Goal: Find specific page/section

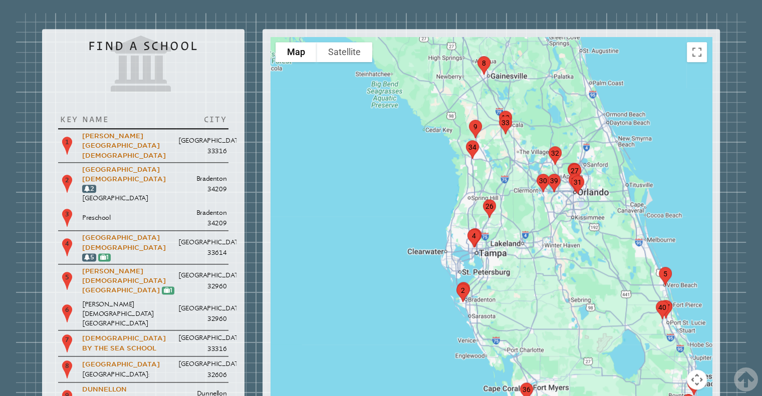
scroll to position [1201, 0]
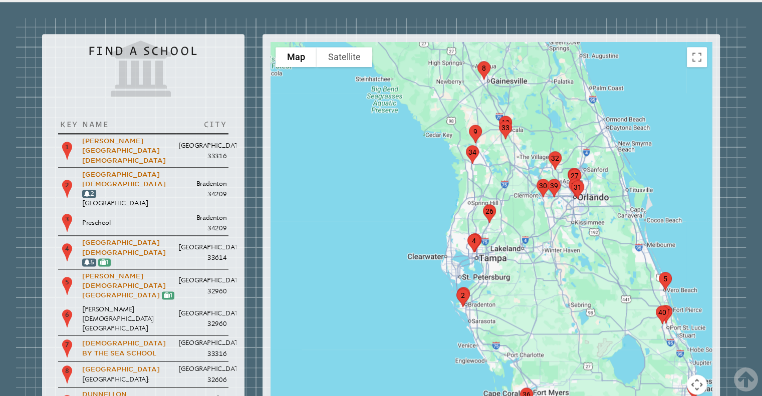
click at [471, 230] on img "marker4" at bounding box center [473, 243] width 21 height 27
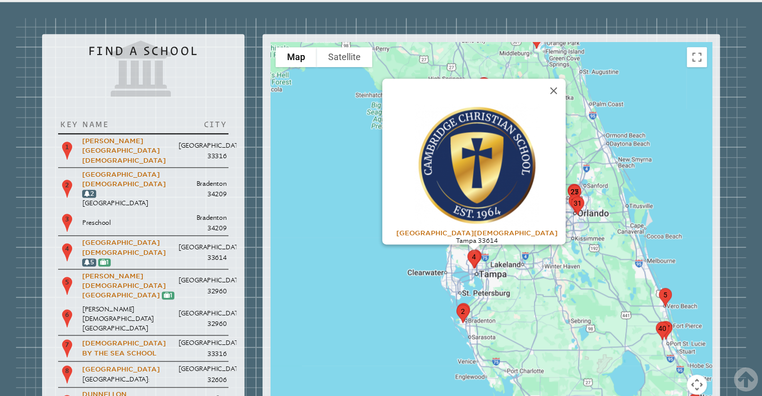
click at [415, 199] on div "To navigate, press the arrow keys. [GEOGRAPHIC_DATA][DEMOGRAPHIC_DATA] [GEOGRAP…" at bounding box center [490, 242] width 441 height 401
click at [541, 207] on div "[GEOGRAPHIC_DATA][DEMOGRAPHIC_DATA] [GEOGRAPHIC_DATA] 33614" at bounding box center [490, 242] width 441 height 401
click at [503, 225] on div "[GEOGRAPHIC_DATA][DEMOGRAPHIC_DATA] [GEOGRAPHIC_DATA] 33614" at bounding box center [490, 242] width 441 height 401
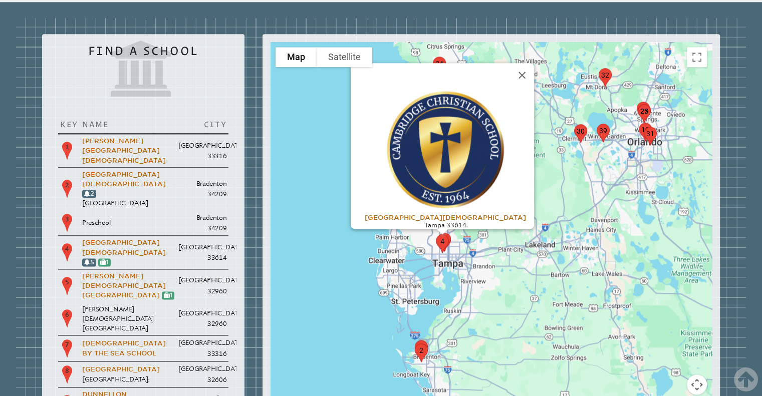
click at [495, 196] on div "[GEOGRAPHIC_DATA][DEMOGRAPHIC_DATA] [GEOGRAPHIC_DATA] 33614" at bounding box center [490, 242] width 441 height 401
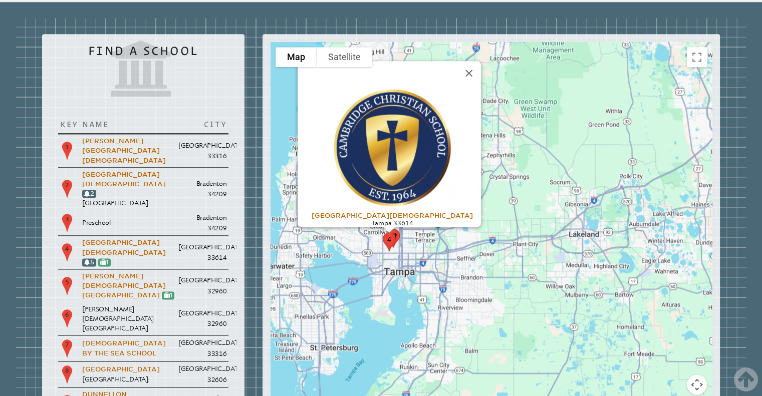
click at [397, 228] on img "marker4" at bounding box center [389, 241] width 21 height 27
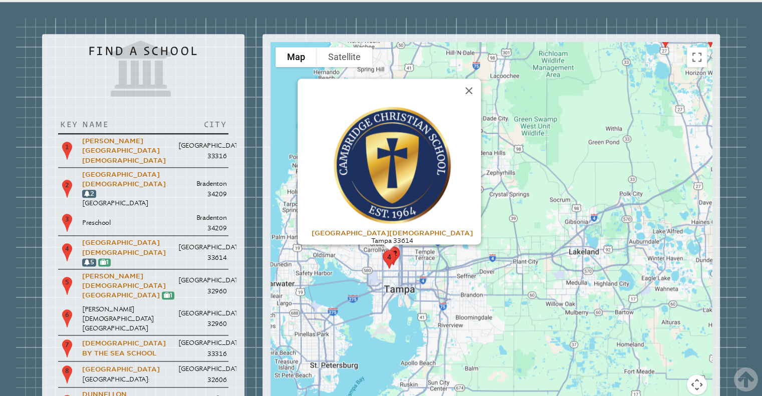
click at [399, 242] on img "marker42" at bounding box center [393, 255] width 21 height 27
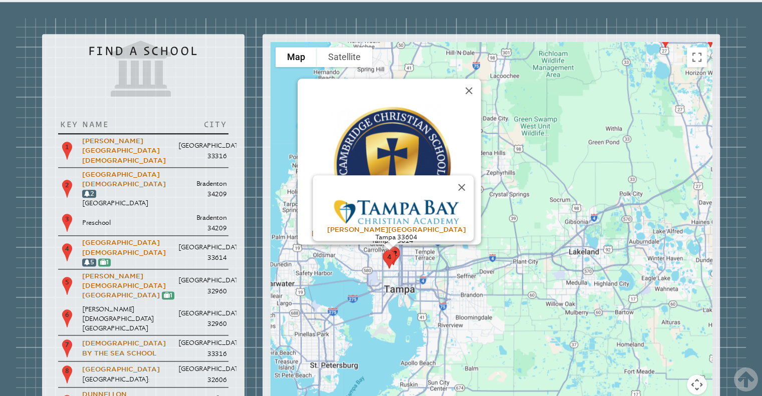
click at [449, 229] on div "To navigate, press the arrow keys. [GEOGRAPHIC_DATA][DEMOGRAPHIC_DATA][PERSON_N…" at bounding box center [490, 242] width 441 height 401
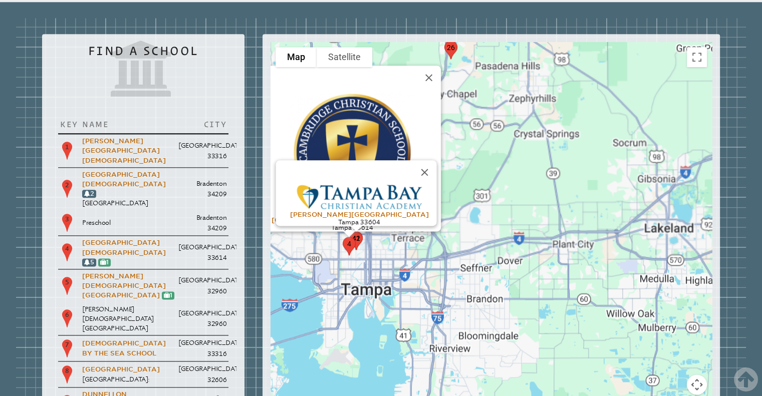
click at [449, 229] on div "[GEOGRAPHIC_DATA][DEMOGRAPHIC_DATA] [PERSON_NAME][GEOGRAPHIC_DATA]" at bounding box center [490, 242] width 441 height 401
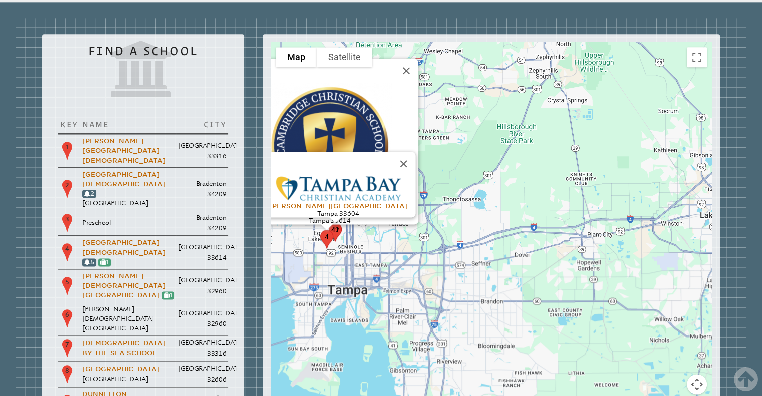
click at [449, 229] on div "[GEOGRAPHIC_DATA][DEMOGRAPHIC_DATA] [PERSON_NAME][GEOGRAPHIC_DATA]" at bounding box center [490, 242] width 441 height 401
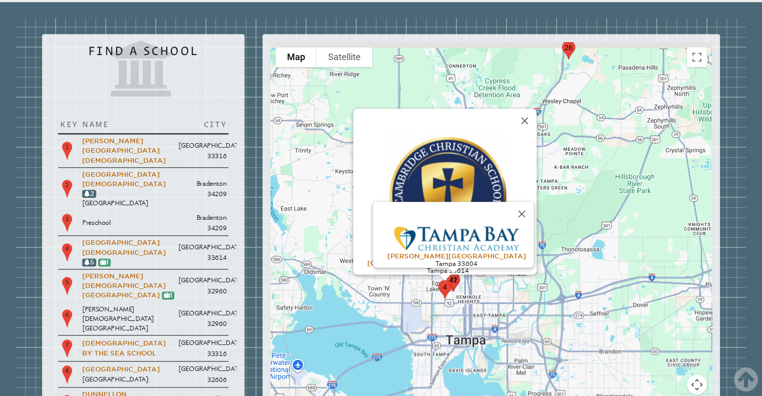
drag, startPoint x: 377, startPoint y: 210, endPoint x: 505, endPoint y: 262, distance: 138.6
click at [505, 262] on div "[GEOGRAPHIC_DATA][DEMOGRAPHIC_DATA] [PERSON_NAME][GEOGRAPHIC_DATA]" at bounding box center [490, 242] width 441 height 401
click at [508, 248] on div "[GEOGRAPHIC_DATA][DEMOGRAPHIC_DATA] [PERSON_NAME][GEOGRAPHIC_DATA]" at bounding box center [490, 242] width 441 height 401
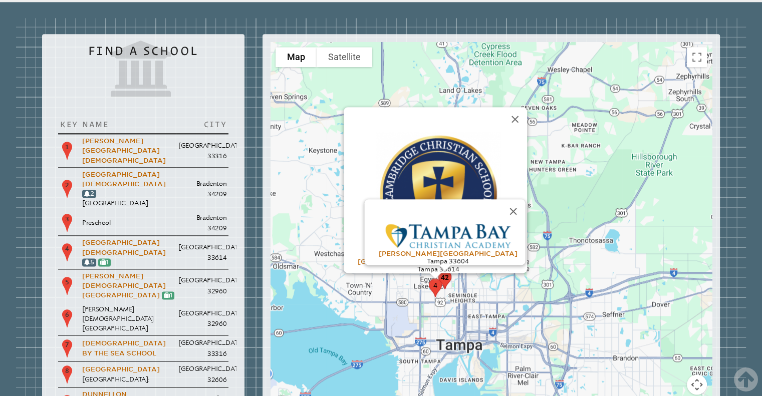
click at [508, 248] on div "[GEOGRAPHIC_DATA][DEMOGRAPHIC_DATA] [PERSON_NAME][GEOGRAPHIC_DATA]" at bounding box center [490, 242] width 441 height 401
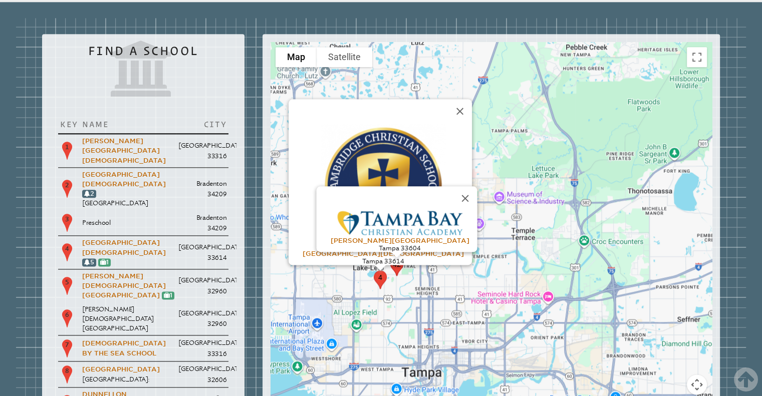
click at [508, 248] on div "[GEOGRAPHIC_DATA][DEMOGRAPHIC_DATA] [PERSON_NAME][GEOGRAPHIC_DATA]" at bounding box center [490, 242] width 441 height 401
click at [388, 249] on div "[GEOGRAPHIC_DATA][DEMOGRAPHIC_DATA] [PERSON_NAME][GEOGRAPHIC_DATA]" at bounding box center [490, 242] width 441 height 401
click at [457, 186] on button "Close" at bounding box center [465, 198] width 24 height 24
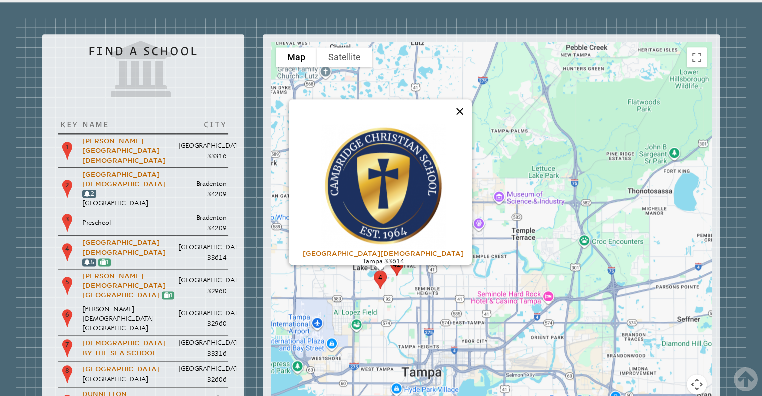
click at [449, 99] on button "Close" at bounding box center [460, 111] width 24 height 24
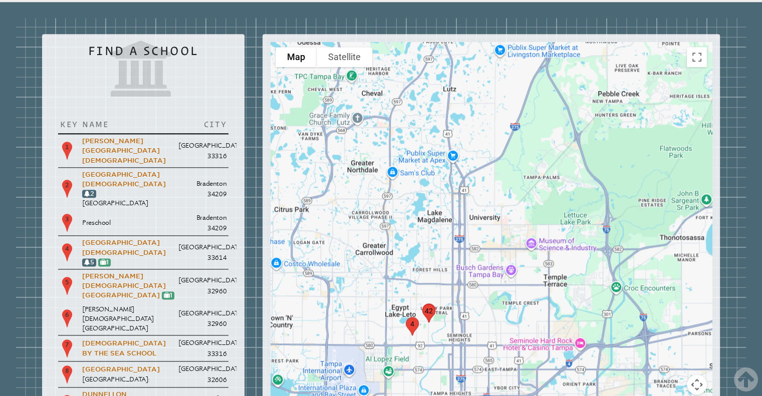
drag, startPoint x: 365, startPoint y: 99, endPoint x: 409, endPoint y: 187, distance: 98.8
click at [402, 166] on div at bounding box center [490, 242] width 441 height 401
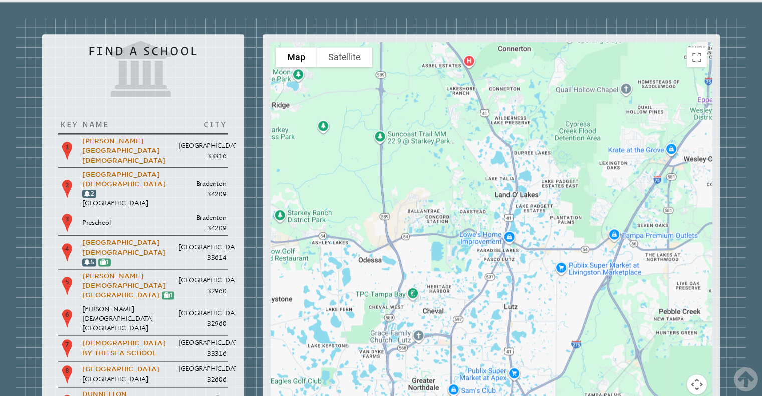
drag, startPoint x: 442, startPoint y: 255, endPoint x: 487, endPoint y: 390, distance: 142.0
click at [487, 390] on div "To navigate the map with touch gestures double-tap and hold your finger on the …" at bounding box center [490, 242] width 457 height 417
click at [470, 242] on div at bounding box center [490, 242] width 441 height 401
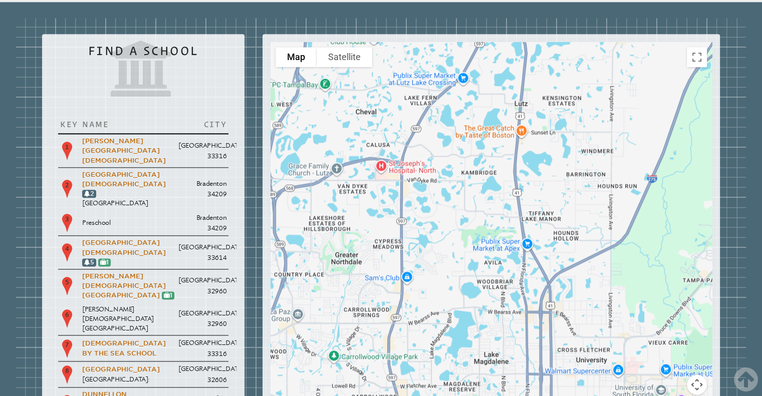
drag, startPoint x: 444, startPoint y: 295, endPoint x: 415, endPoint y: 84, distance: 213.9
click at [415, 84] on div at bounding box center [490, 242] width 441 height 401
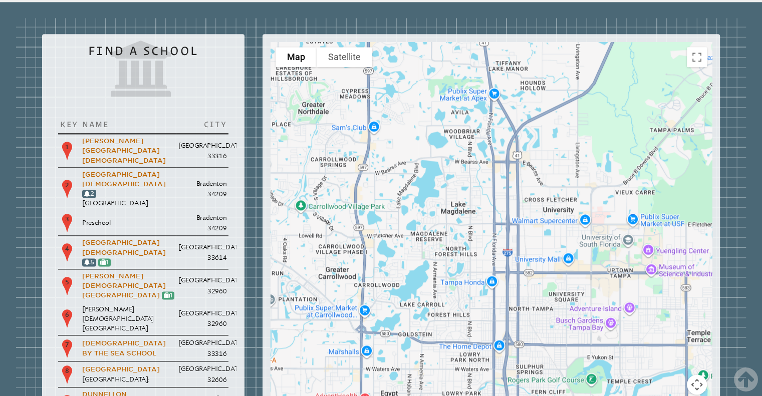
drag, startPoint x: 459, startPoint y: 233, endPoint x: 424, endPoint y: 76, distance: 161.1
click at [424, 76] on div at bounding box center [490, 242] width 441 height 401
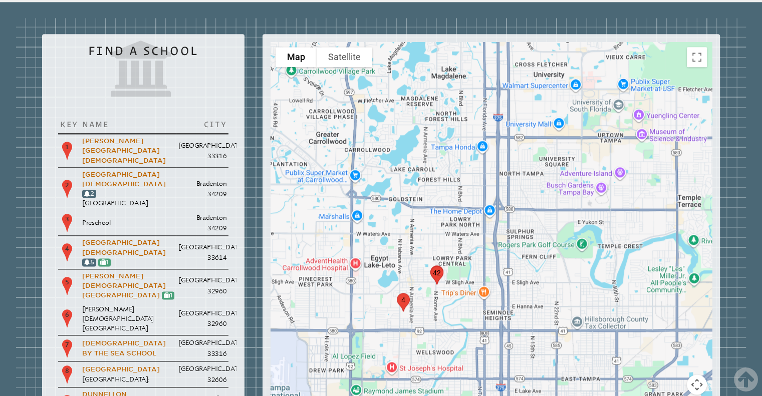
drag, startPoint x: 451, startPoint y: 188, endPoint x: 447, endPoint y: 105, distance: 83.2
click at [447, 105] on div at bounding box center [490, 242] width 441 height 401
click at [435, 261] on img "marker42" at bounding box center [436, 274] width 21 height 27
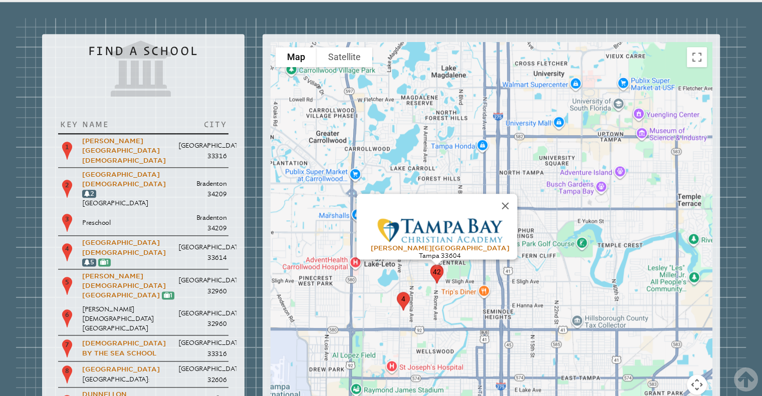
click at [398, 288] on img "marker4" at bounding box center [403, 301] width 21 height 27
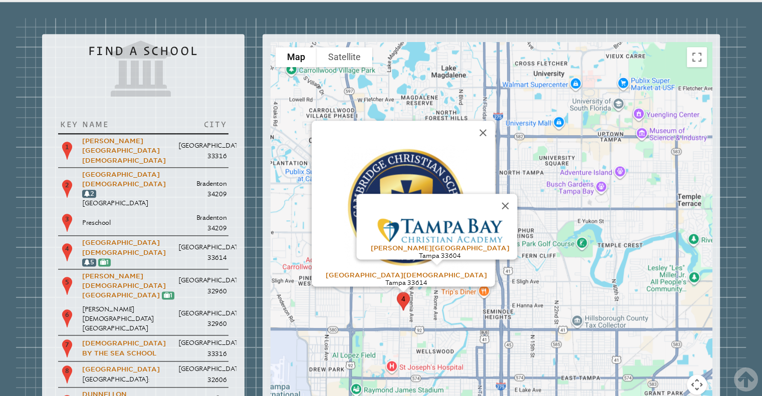
click at [351, 250] on div "To navigate, press the arrow keys. [PERSON_NAME][GEOGRAPHIC_DATA] [GEOGRAPHIC_D…" at bounding box center [490, 242] width 441 height 401
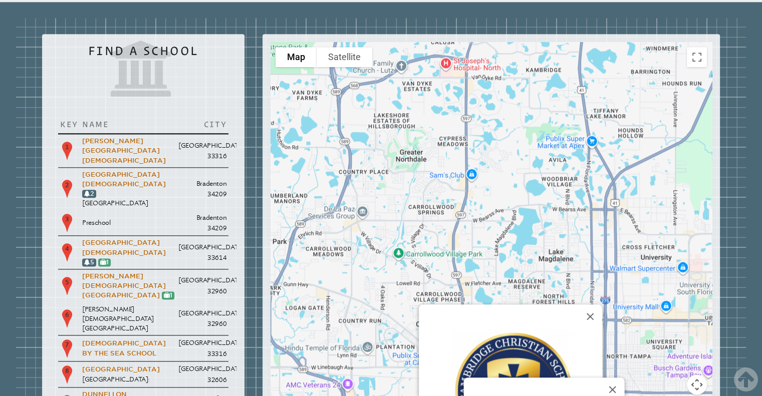
drag, startPoint x: 275, startPoint y: 154, endPoint x: 385, endPoint y: 346, distance: 220.7
click at [385, 346] on div "[PERSON_NAME][GEOGRAPHIC_DATA] [GEOGRAPHIC_DATA][DEMOGRAPHIC_DATA]" at bounding box center [490, 242] width 441 height 401
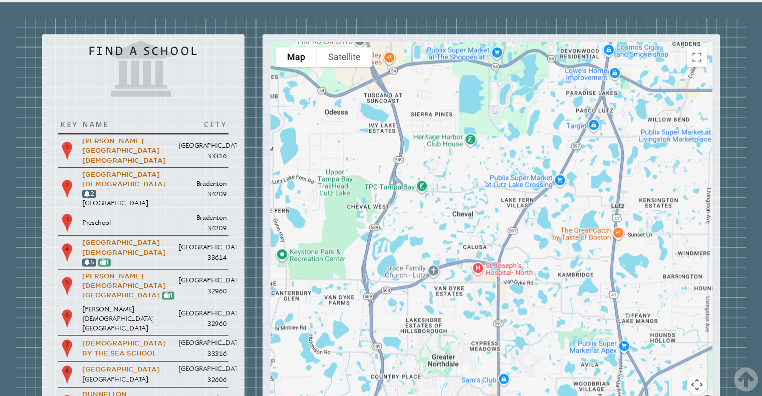
drag, startPoint x: 453, startPoint y: 142, endPoint x: 484, endPoint y: 350, distance: 210.6
click at [484, 350] on div "[PERSON_NAME][GEOGRAPHIC_DATA] [GEOGRAPHIC_DATA][DEMOGRAPHIC_DATA]" at bounding box center [490, 242] width 441 height 401
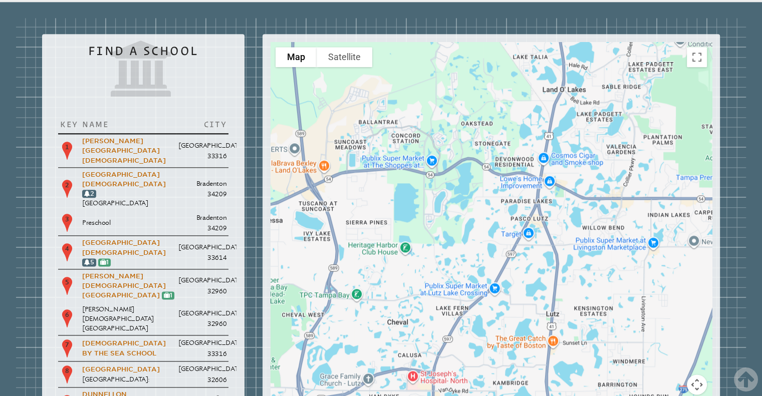
drag, startPoint x: 424, startPoint y: 71, endPoint x: 370, endPoint y: 203, distance: 143.5
click at [359, 190] on div "[PERSON_NAME][GEOGRAPHIC_DATA] [GEOGRAPHIC_DATA][DEMOGRAPHIC_DATA]" at bounding box center [490, 242] width 441 height 401
click at [410, 244] on div "[PERSON_NAME][GEOGRAPHIC_DATA] [GEOGRAPHIC_DATA][DEMOGRAPHIC_DATA]" at bounding box center [490, 242] width 441 height 401
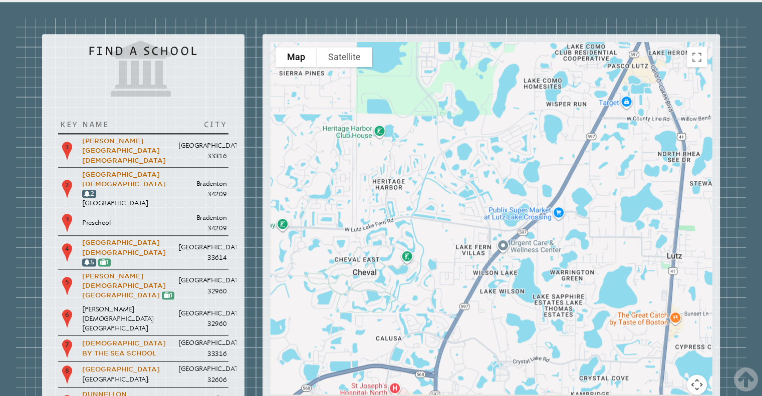
drag, startPoint x: 465, startPoint y: 300, endPoint x: 437, endPoint y: 96, distance: 206.2
click at [437, 96] on div "[PERSON_NAME][GEOGRAPHIC_DATA] [GEOGRAPHIC_DATA][DEMOGRAPHIC_DATA]" at bounding box center [490, 242] width 441 height 401
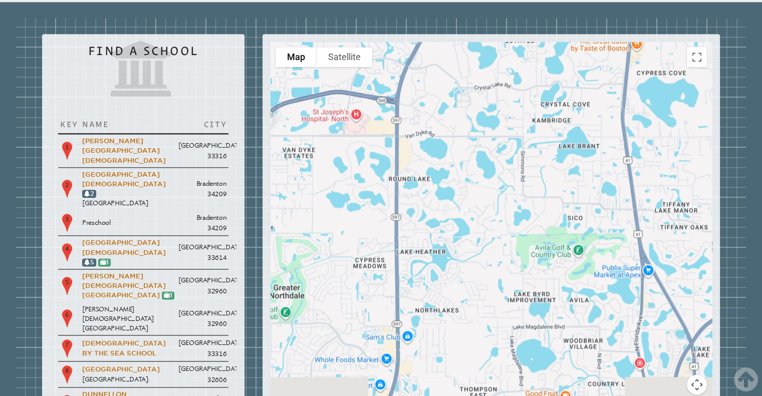
drag, startPoint x: 447, startPoint y: 249, endPoint x: 416, endPoint y: 109, distance: 143.6
click at [416, 109] on div "[PERSON_NAME][GEOGRAPHIC_DATA] [GEOGRAPHIC_DATA][DEMOGRAPHIC_DATA]" at bounding box center [490, 242] width 441 height 401
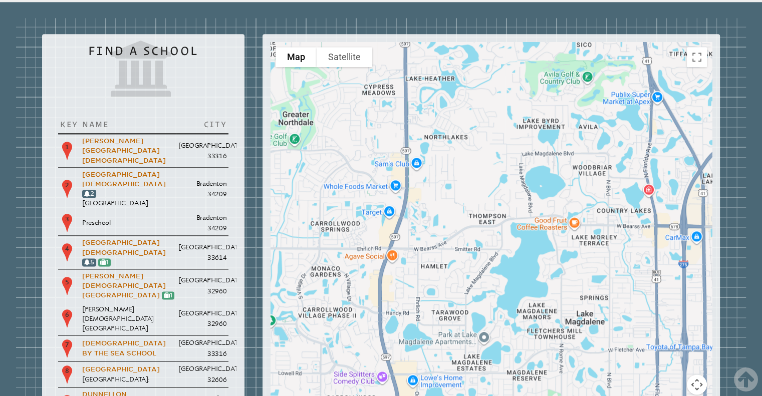
drag, startPoint x: 437, startPoint y: 238, endPoint x: 436, endPoint y: 42, distance: 195.8
click at [436, 42] on div "[PERSON_NAME][GEOGRAPHIC_DATA] [GEOGRAPHIC_DATA][DEMOGRAPHIC_DATA]" at bounding box center [490, 242] width 441 height 401
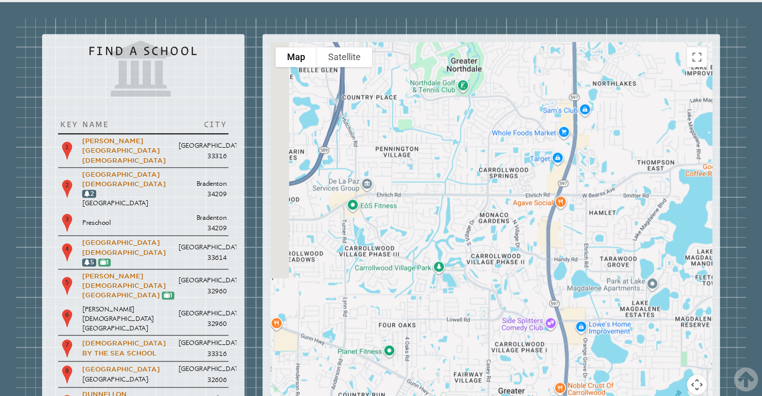
drag, startPoint x: 393, startPoint y: 205, endPoint x: 561, endPoint y: 149, distance: 177.4
click at [561, 149] on div "[PERSON_NAME][GEOGRAPHIC_DATA] [GEOGRAPHIC_DATA][DEMOGRAPHIC_DATA]" at bounding box center [490, 242] width 441 height 401
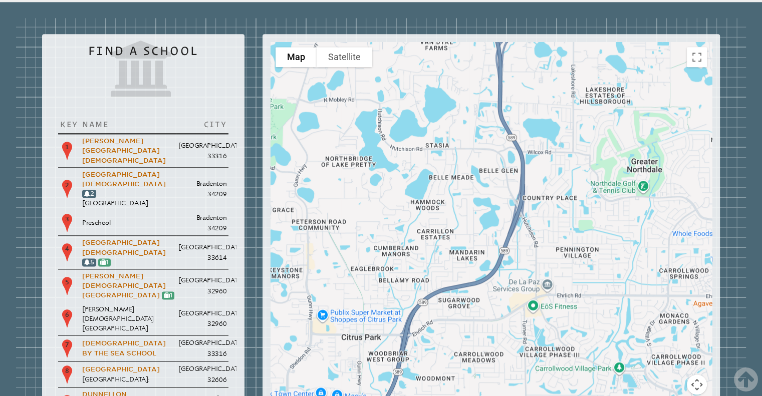
drag, startPoint x: 391, startPoint y: 141, endPoint x: 586, endPoint y: 241, distance: 219.7
click at [586, 241] on div "[PERSON_NAME][GEOGRAPHIC_DATA] [GEOGRAPHIC_DATA][DEMOGRAPHIC_DATA]" at bounding box center [490, 242] width 441 height 401
